Goal: Navigation & Orientation: Find specific page/section

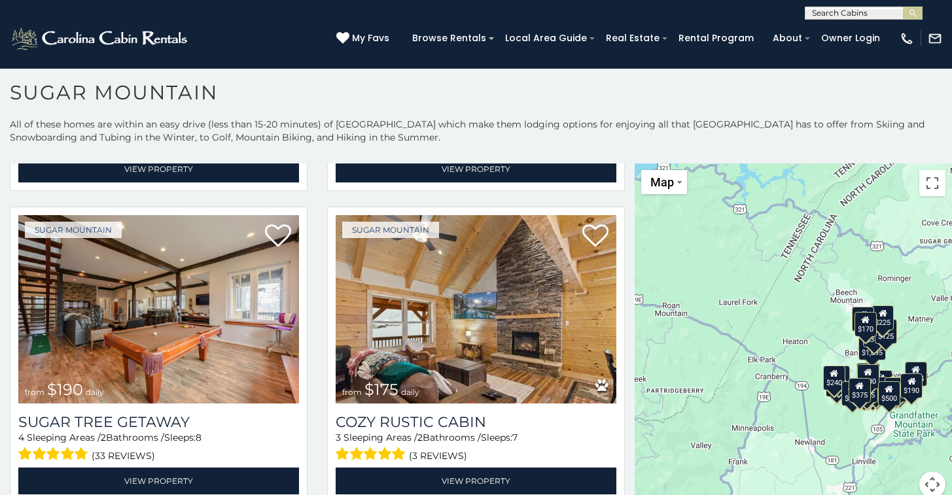
scroll to position [1356, 0]
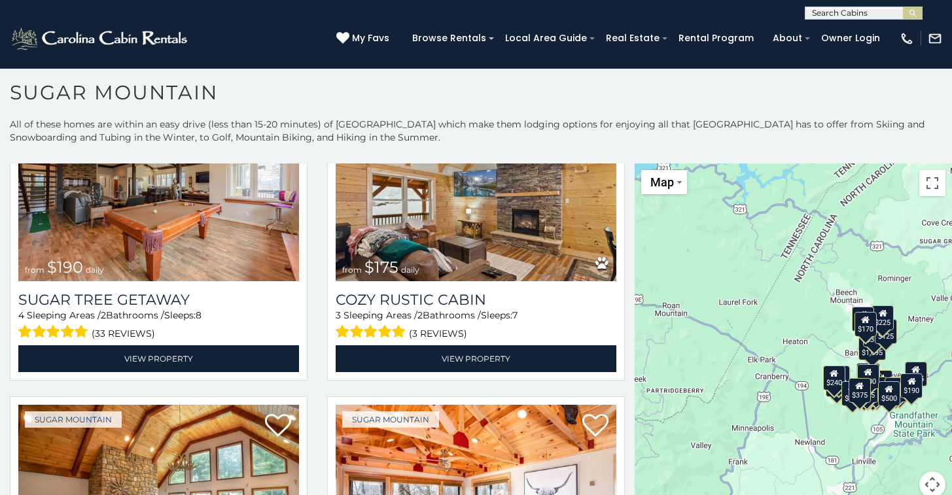
click at [507, 120] on p "All of these homes are within an easy drive (less than 15-20 minutes) of Sugar …" at bounding box center [476, 137] width 952 height 39
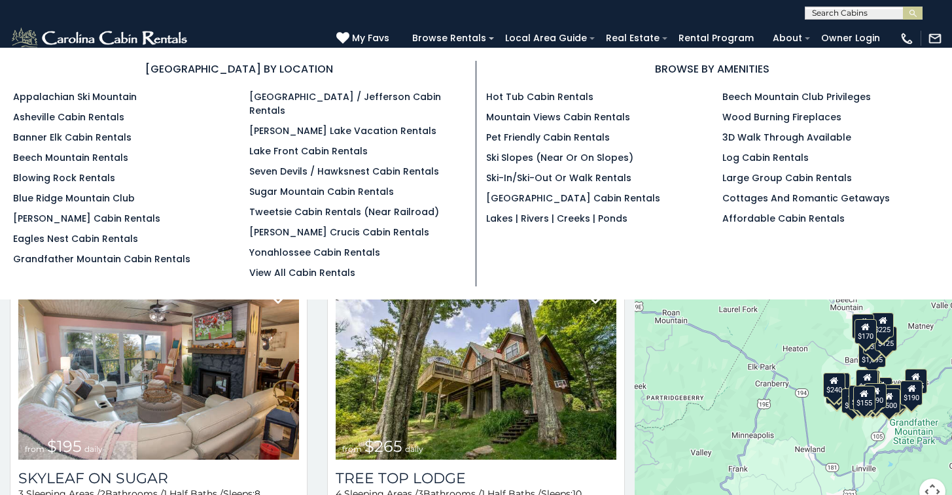
scroll to position [7, 0]
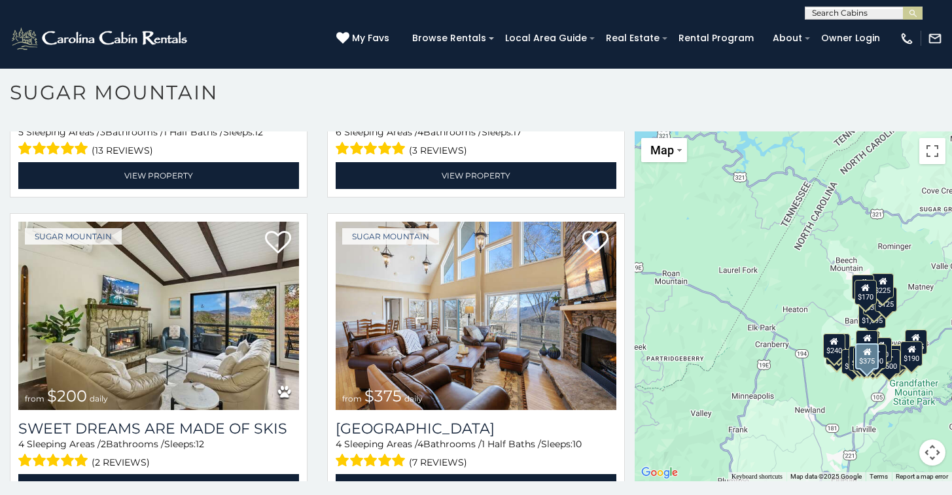
click at [438, 291] on img at bounding box center [476, 316] width 281 height 188
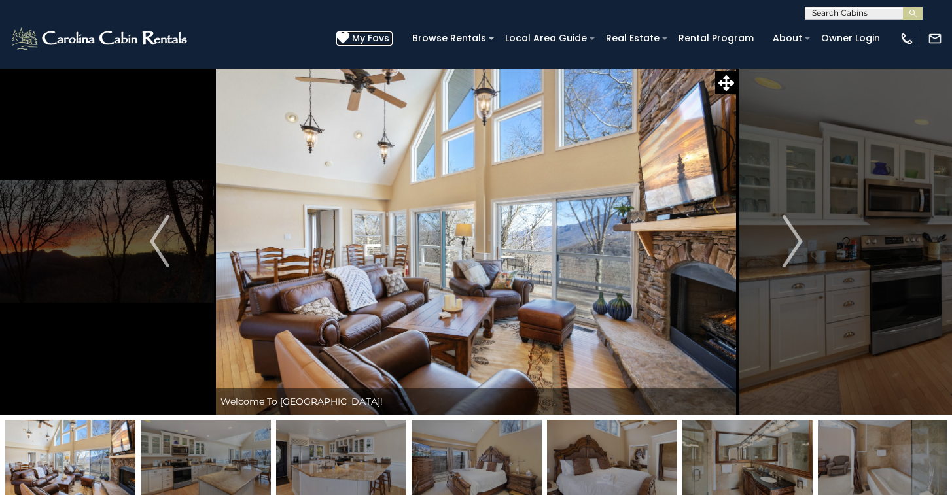
click at [389, 43] on span "My Favs" at bounding box center [370, 38] width 37 height 14
